Goal: Information Seeking & Learning: Learn about a topic

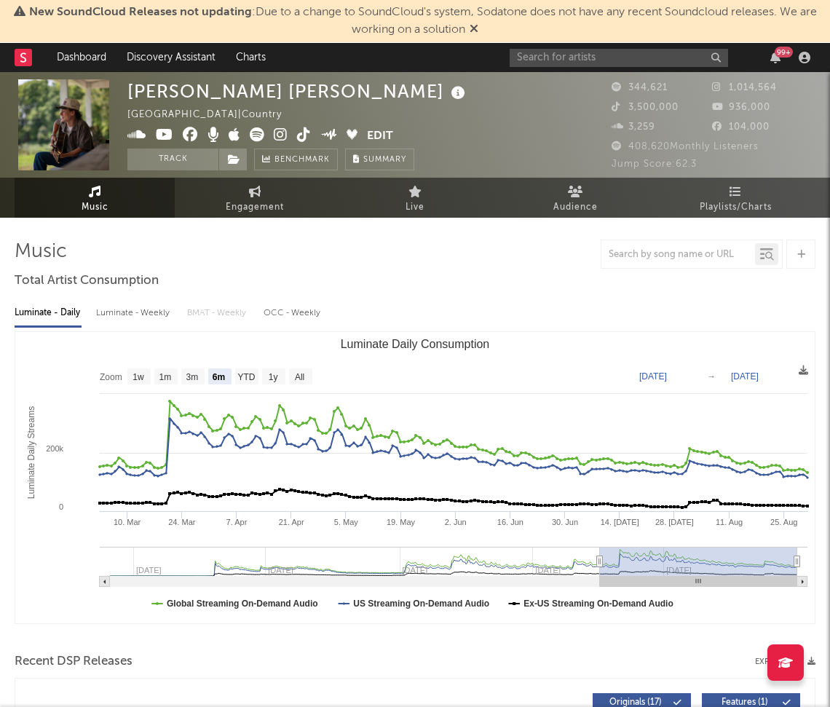
select select "6m"
click at [585, 70] on div "99 +" at bounding box center [662, 57] width 306 height 29
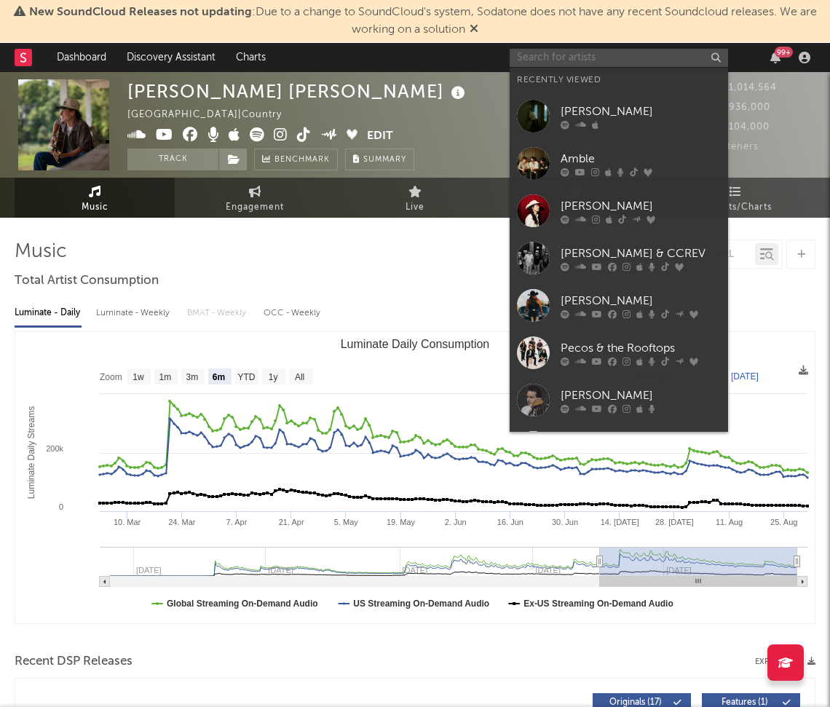
click at [581, 57] on input "text" at bounding box center [618, 58] width 218 height 18
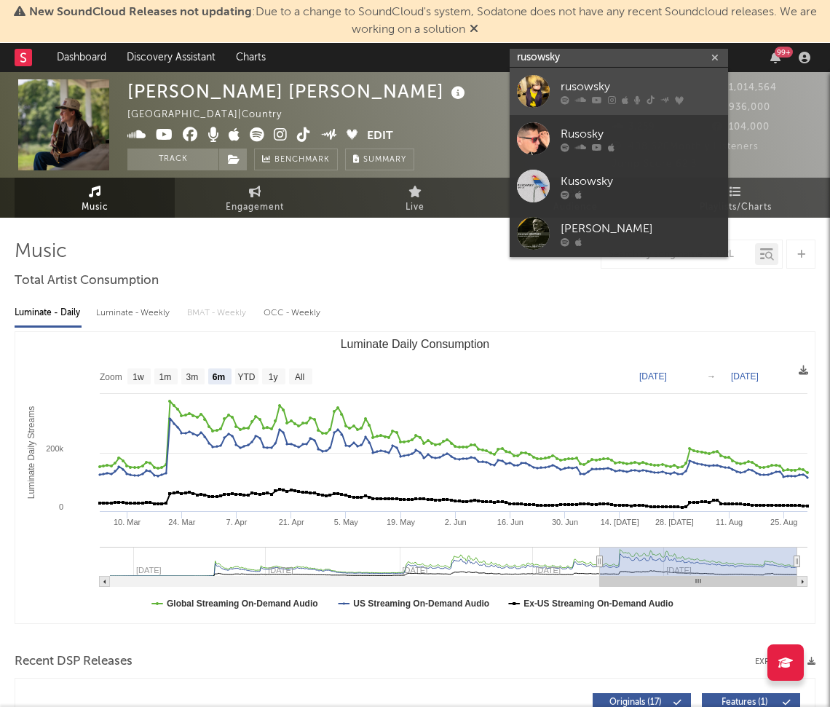
type input "rusowsky"
click at [592, 95] on icon at bounding box center [597, 99] width 10 height 9
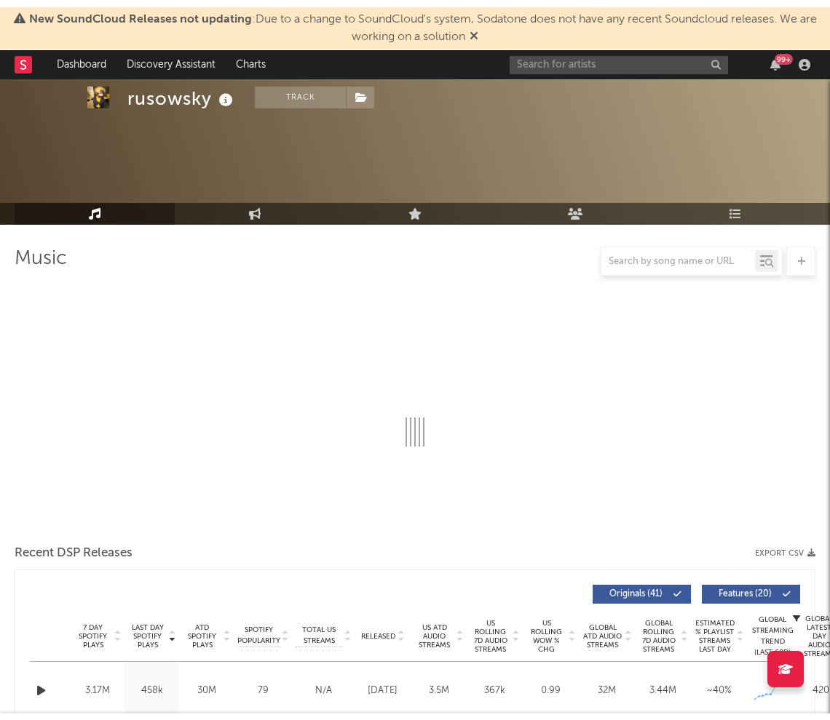
scroll to position [95, 0]
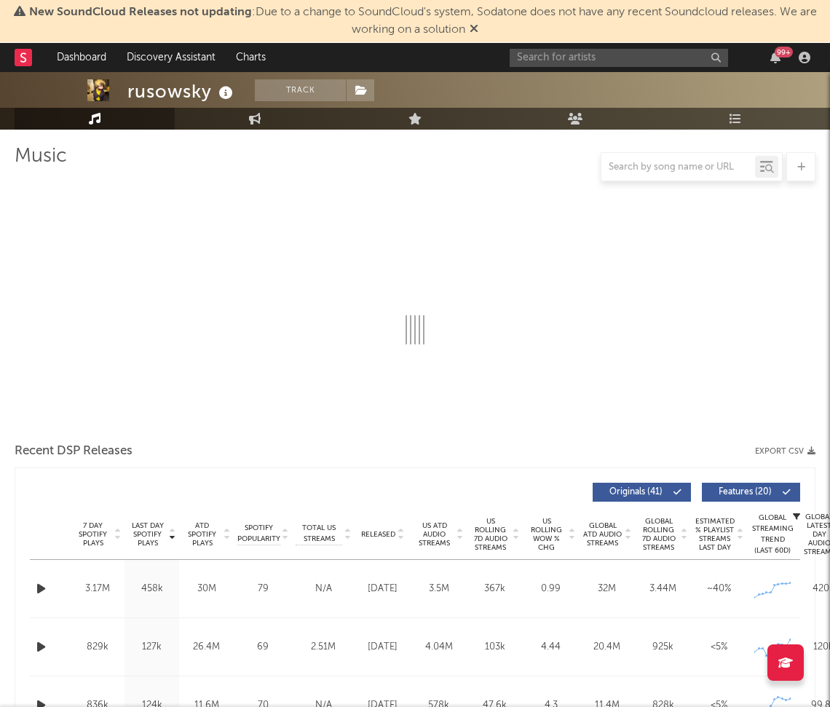
select select "6m"
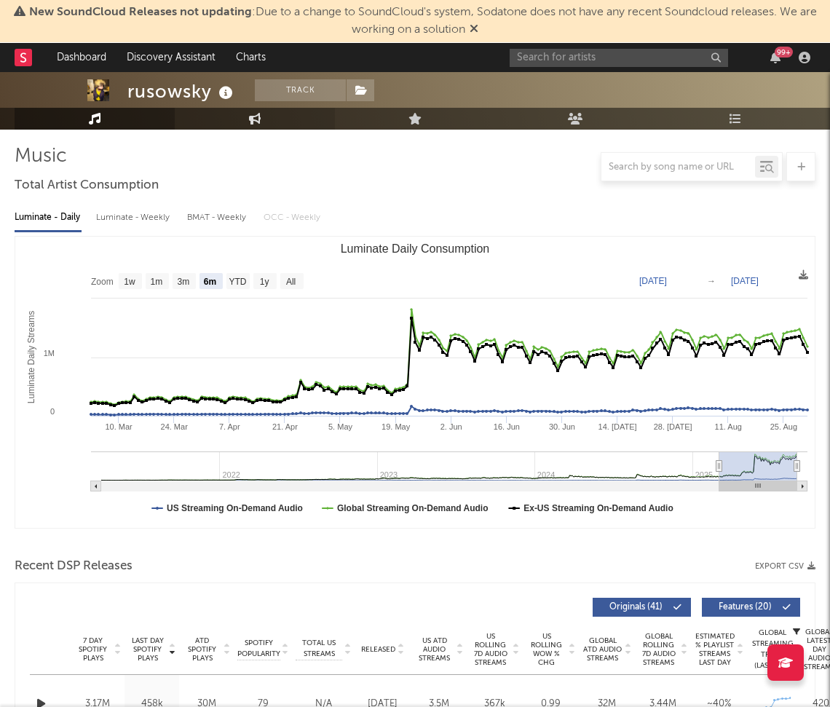
click at [251, 118] on icon at bounding box center [255, 119] width 12 height 12
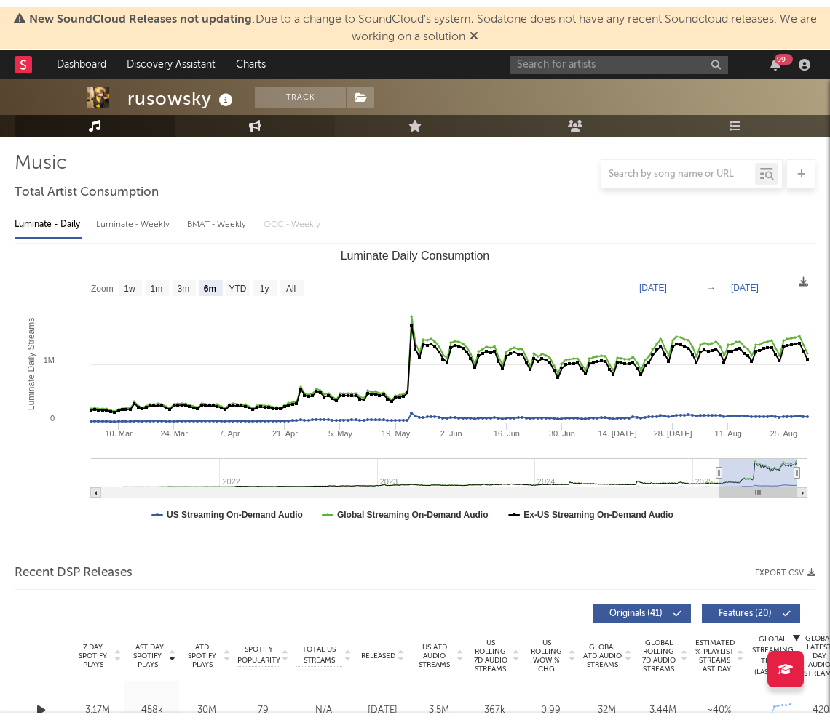
select select "1w"
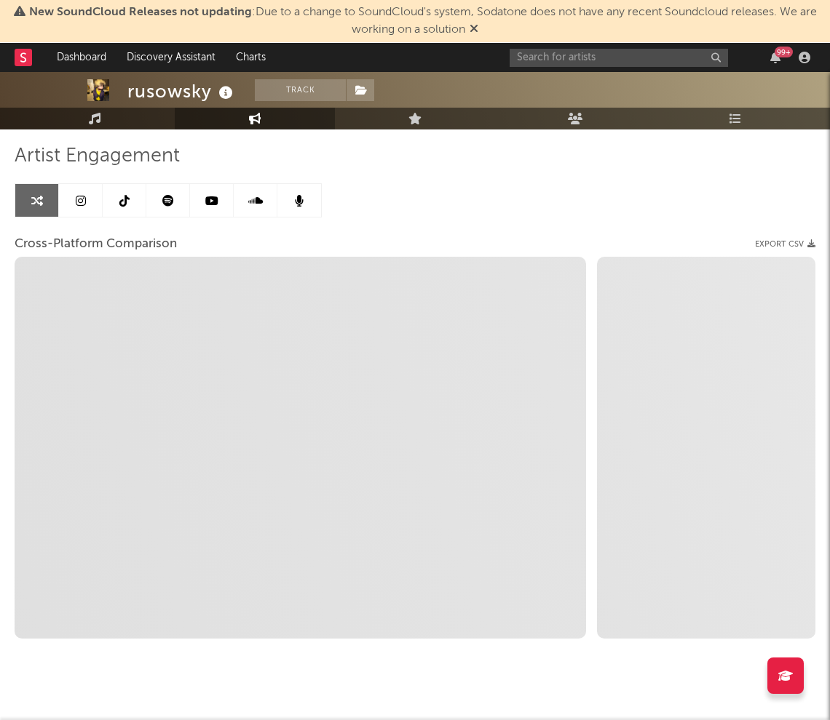
click at [251, 118] on icon at bounding box center [255, 119] width 12 height 12
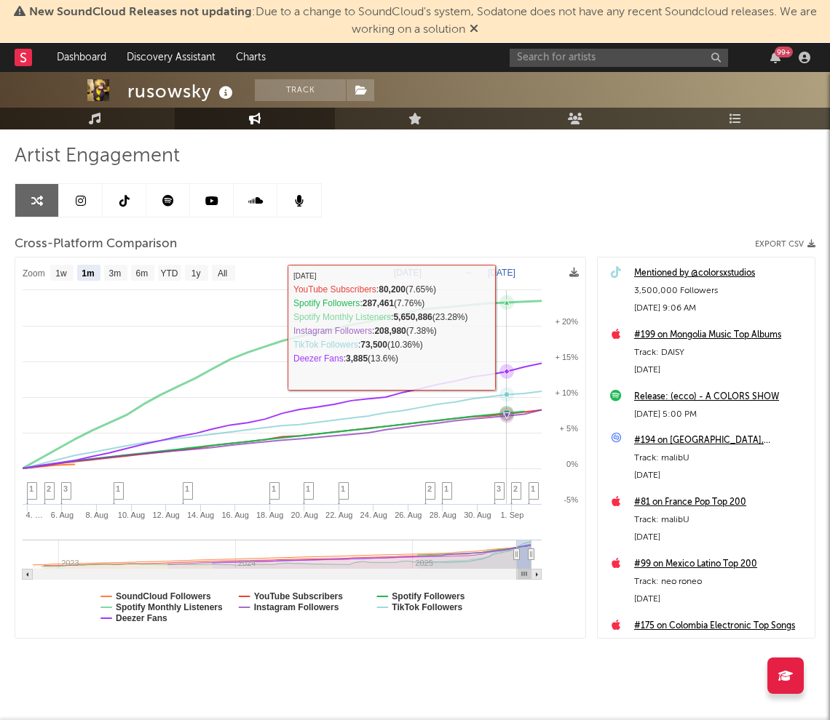
click at [501, 327] on rect at bounding box center [300, 448] width 570 height 381
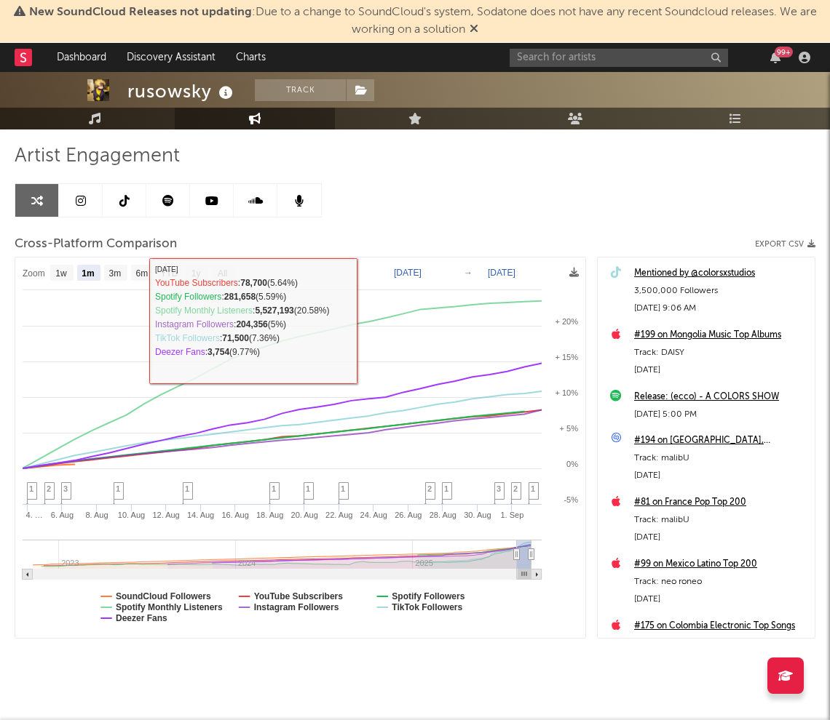
click at [117, 265] on rect at bounding box center [115, 273] width 23 height 16
select select "3m"
type input "[DATE]"
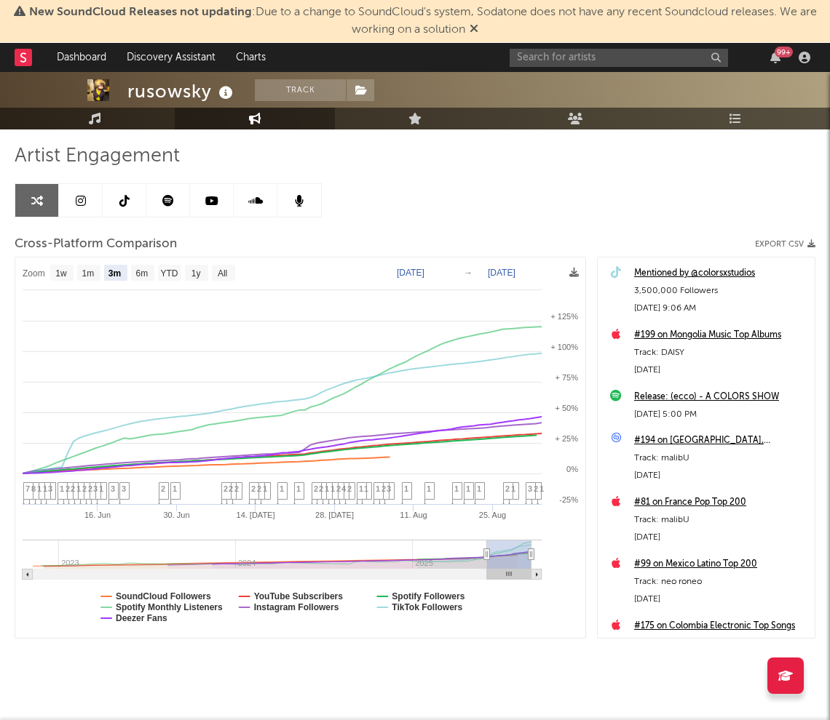
click at [414, 269] on text "[DATE]" at bounding box center [411, 273] width 28 height 10
click at [450, 274] on input "[DATE]" at bounding box center [417, 273] width 68 height 15
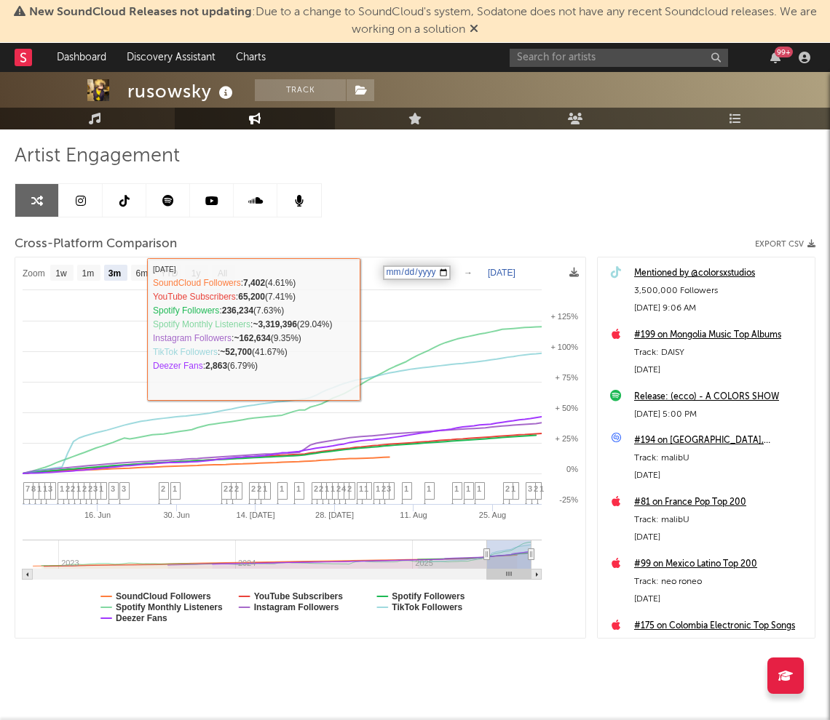
click at [326, 210] on div "Artist Engagement Cross-Platform Comparison Export CSV Zoom 1w 1m 3m 6m YTD 1y …" at bounding box center [415, 391] width 800 height 495
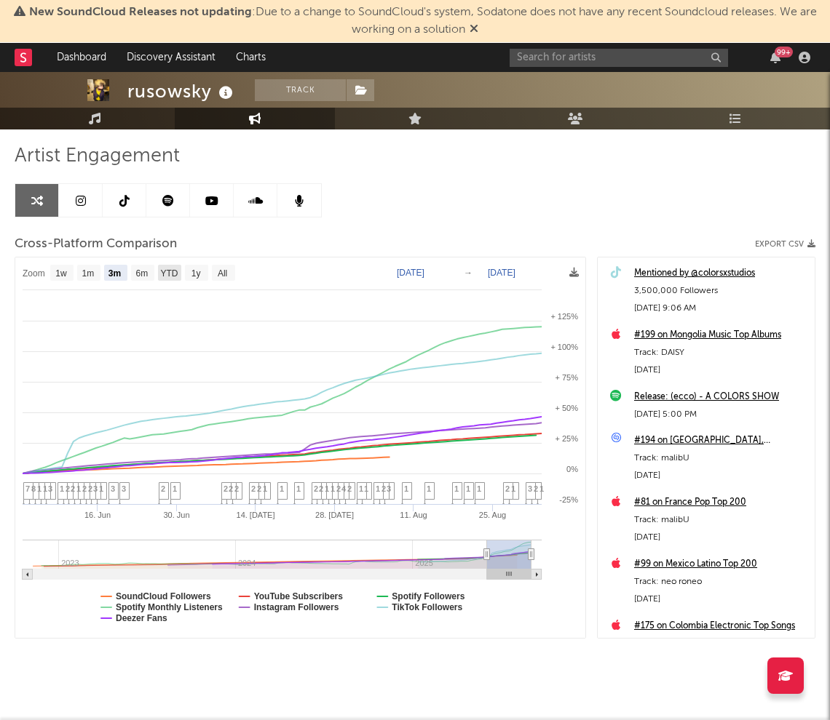
click at [164, 269] on text "YTD" at bounding box center [168, 274] width 17 height 10
select select "YTD"
type input "[DATE]"
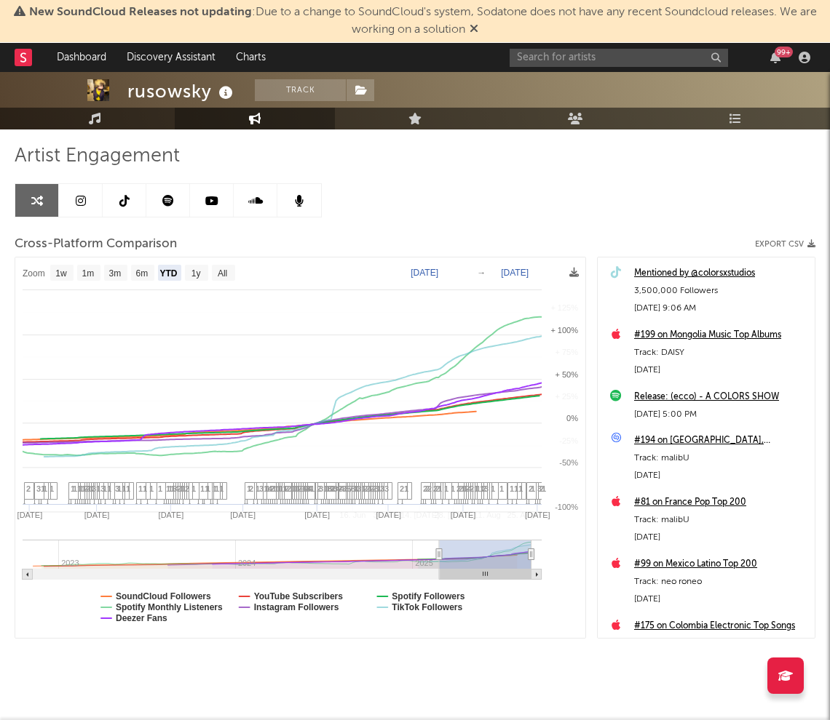
select select "1w"
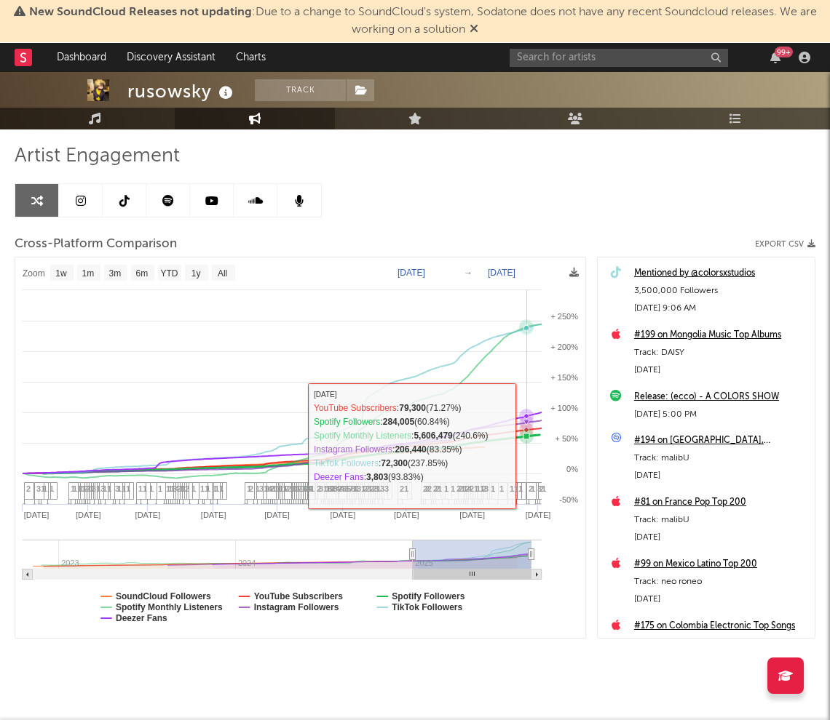
click at [528, 446] on rect at bounding box center [300, 448] width 570 height 381
drag, startPoint x: 528, startPoint y: 446, endPoint x: 541, endPoint y: 458, distance: 18.0
click at [541, 458] on rect at bounding box center [300, 448] width 570 height 381
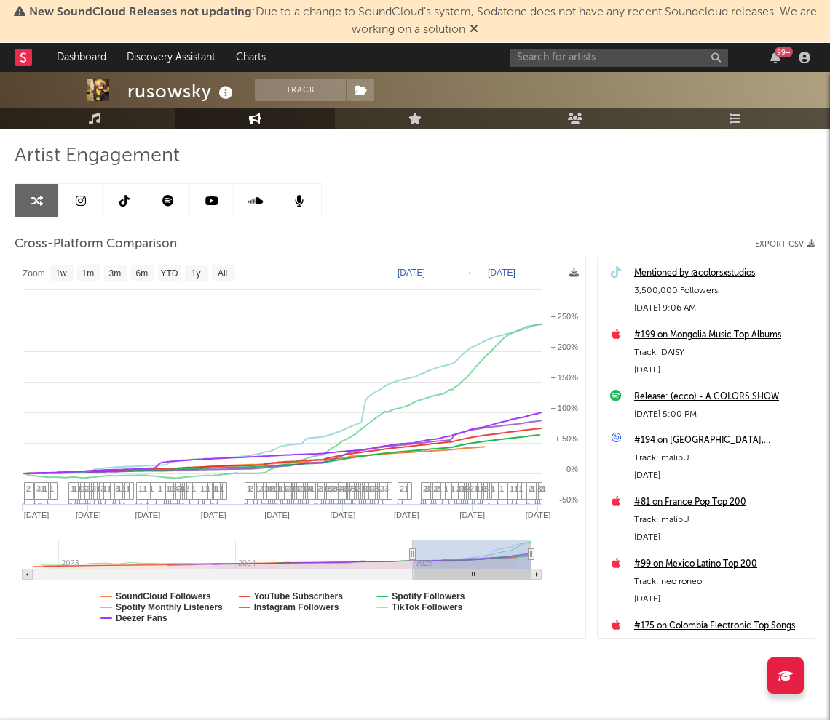
click at [543, 386] on rect at bounding box center [300, 448] width 570 height 381
